Goal: Check status: Check status

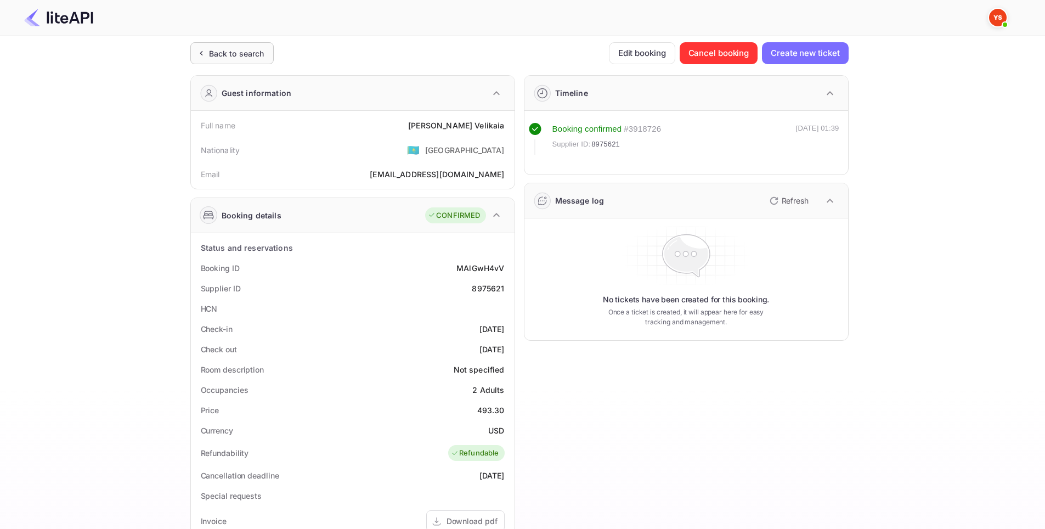
click at [264, 59] on div "Back to search" at bounding box center [231, 53] width 83 height 22
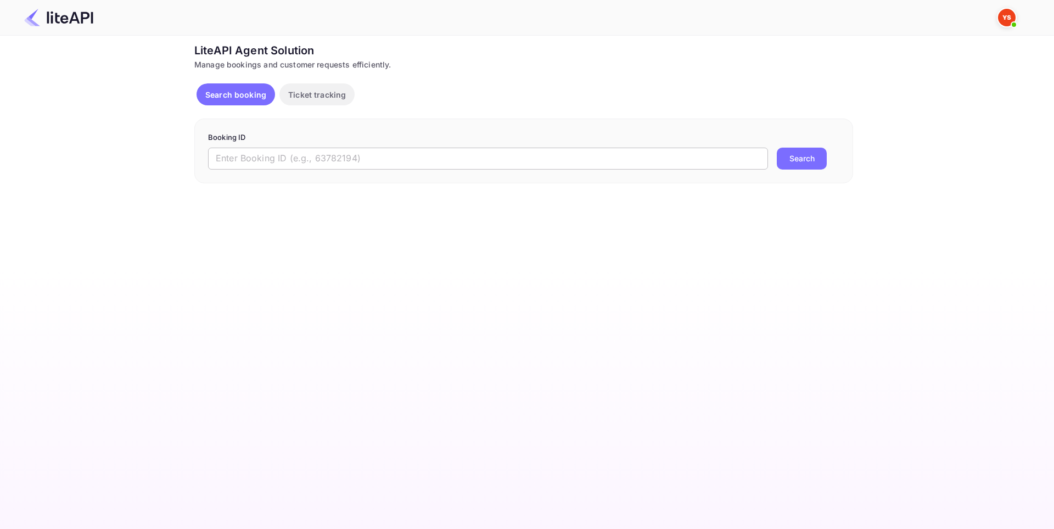
click at [332, 162] on input "text" at bounding box center [488, 159] width 560 height 22
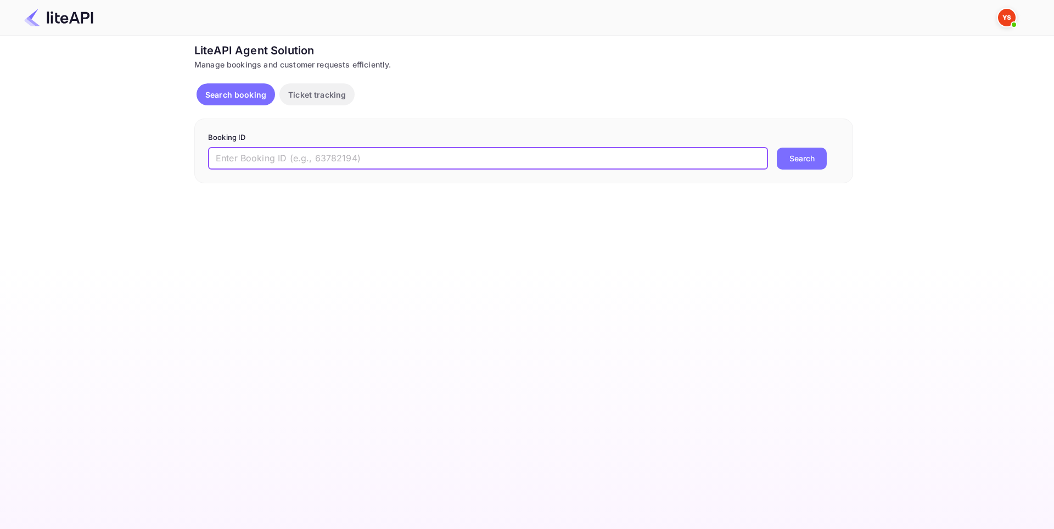
paste input "8975630"
type input "8975630"
click at [809, 156] on button "Search" at bounding box center [802, 159] width 50 height 22
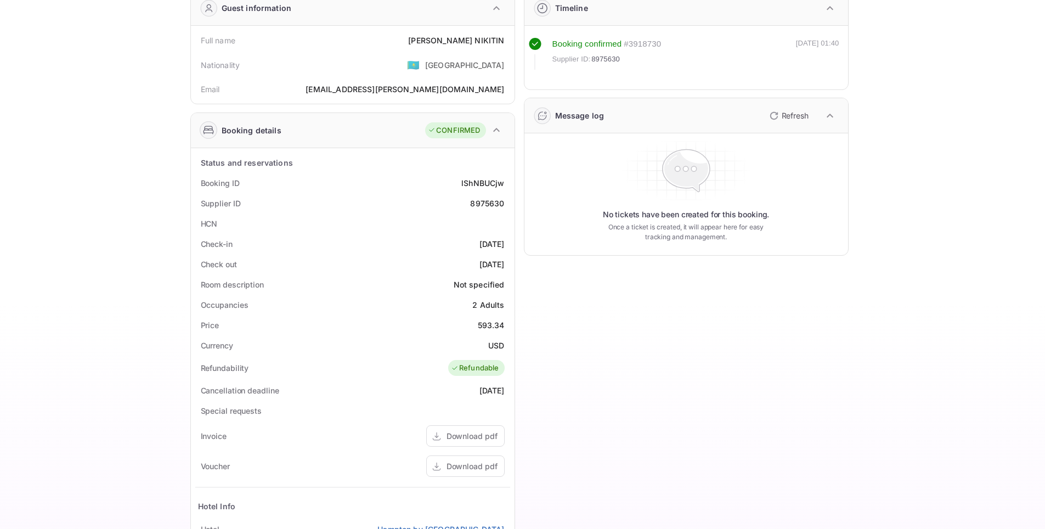
scroll to position [110, 0]
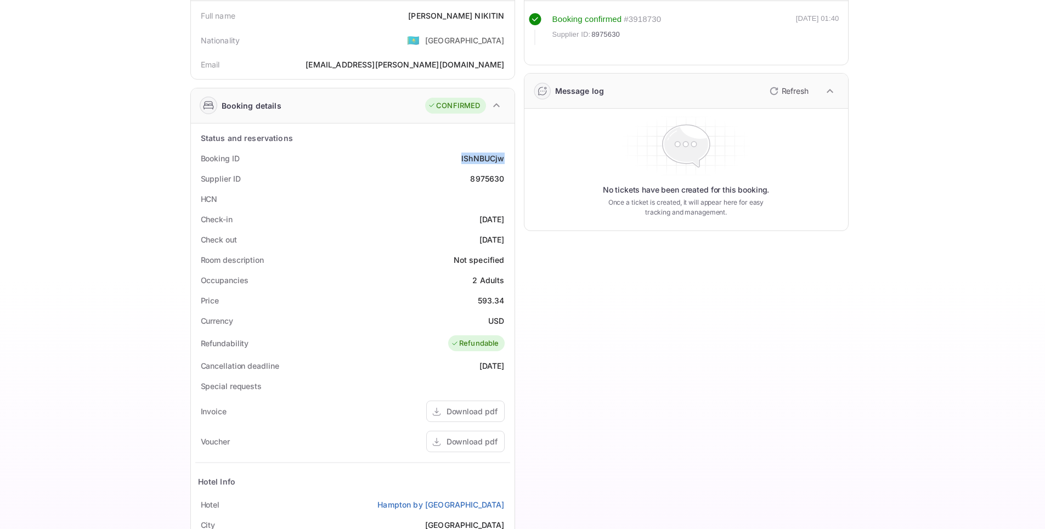
drag, startPoint x: 471, startPoint y: 159, endPoint x: 506, endPoint y: 162, distance: 35.3
click at [506, 162] on div "Booking ID lShNBUCjw" at bounding box center [352, 158] width 315 height 20
copy div "lShNBUCjw"
drag, startPoint x: 478, startPoint y: 179, endPoint x: 514, endPoint y: 183, distance: 36.4
click at [514, 183] on div "Status and reservations Booking ID lShNBUCjw Supplier ID 8975630 HCN Check-in […" at bounding box center [353, 395] width 324 height 544
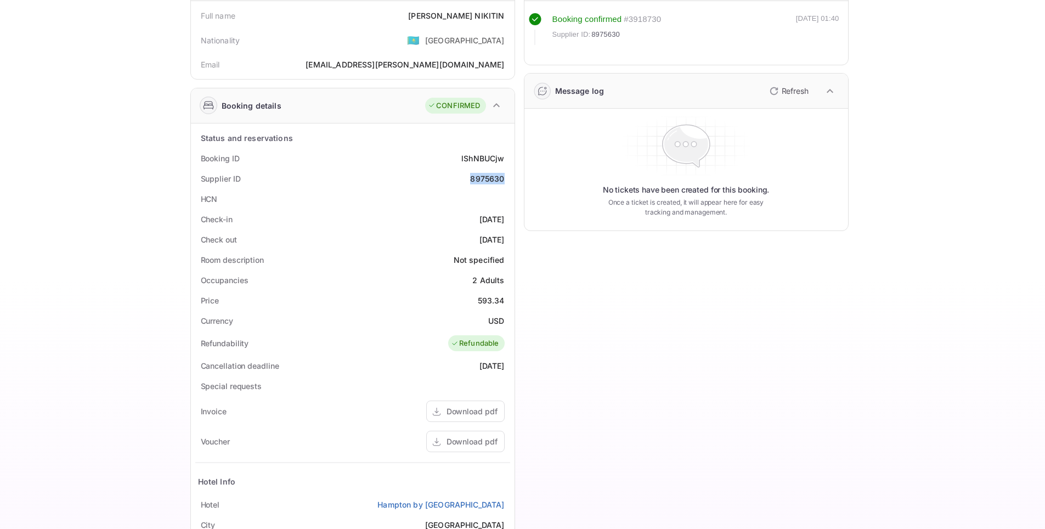
copy div "8975630"
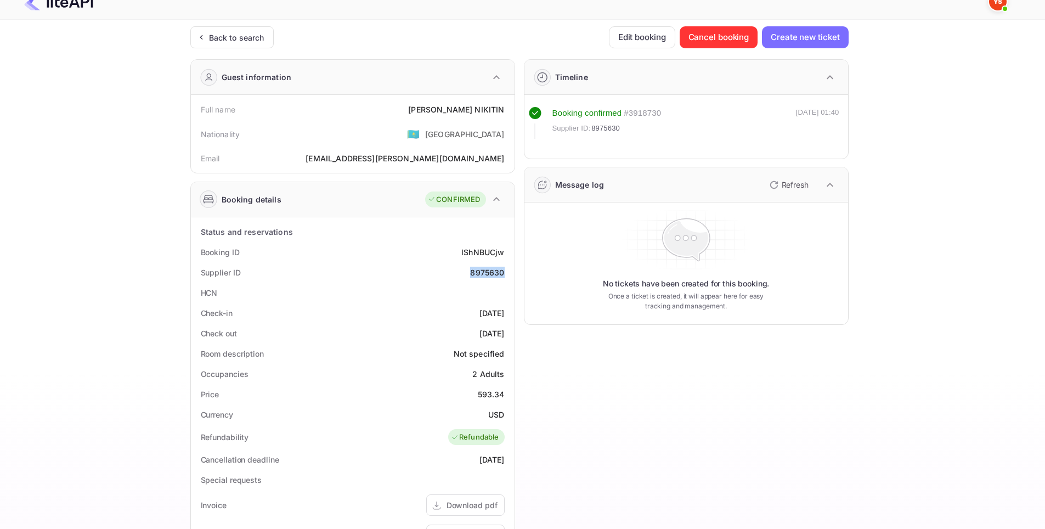
scroll to position [0, 0]
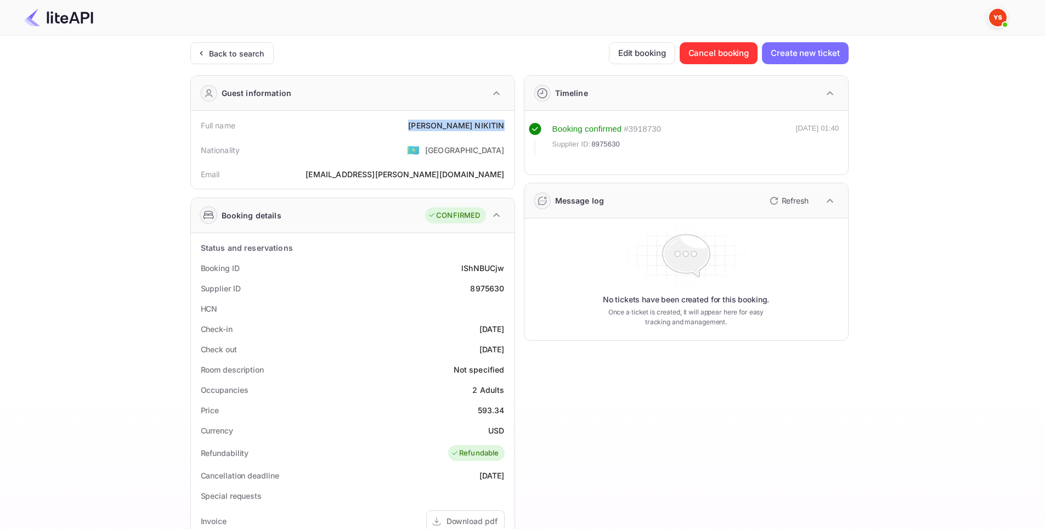
drag, startPoint x: 438, startPoint y: 124, endPoint x: 505, endPoint y: 123, distance: 67.0
click at [505, 123] on div "Full name [PERSON_NAME]" at bounding box center [352, 125] width 315 height 20
copy div "[PERSON_NAME]"
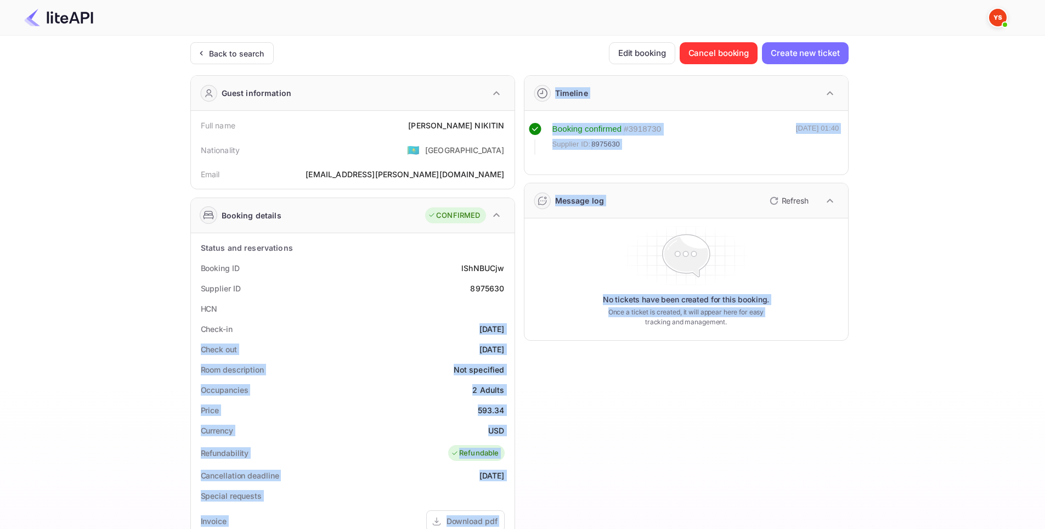
drag, startPoint x: 474, startPoint y: 328, endPoint x: 515, endPoint y: 327, distance: 40.6
click at [515, 327] on div "Guest information Full name [PERSON_NAME] Nationality 🇰🇿 [DEMOGRAPHIC_DATA] Ema…" at bounding box center [515, 425] width 667 height 719
click at [499, 327] on div "[DATE]" at bounding box center [492, 329] width 25 height 12
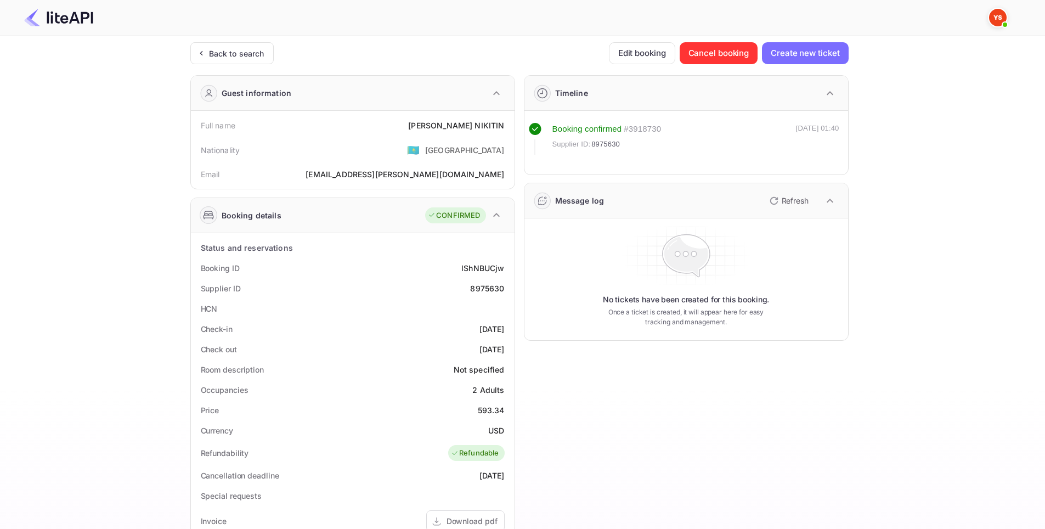
click at [499, 327] on div "[DATE]" at bounding box center [492, 329] width 25 height 12
click at [451, 333] on div "Check-in [DATE]" at bounding box center [352, 329] width 315 height 20
drag, startPoint x: 462, startPoint y: 328, endPoint x: 510, endPoint y: 327, distance: 47.7
click at [510, 327] on div "Check-in [DATE]" at bounding box center [352, 329] width 315 height 20
copy div "[DATE]"
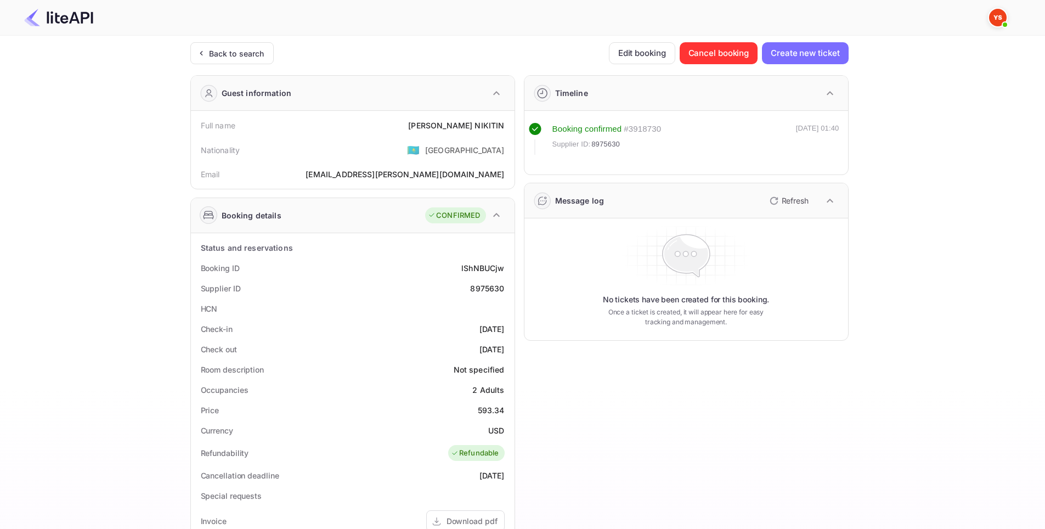
drag, startPoint x: 458, startPoint y: 347, endPoint x: 504, endPoint y: 346, distance: 46.1
click at [504, 346] on div "Check out [DATE]" at bounding box center [352, 349] width 315 height 20
copy div "[DATE]"
